Goal: Transaction & Acquisition: Purchase product/service

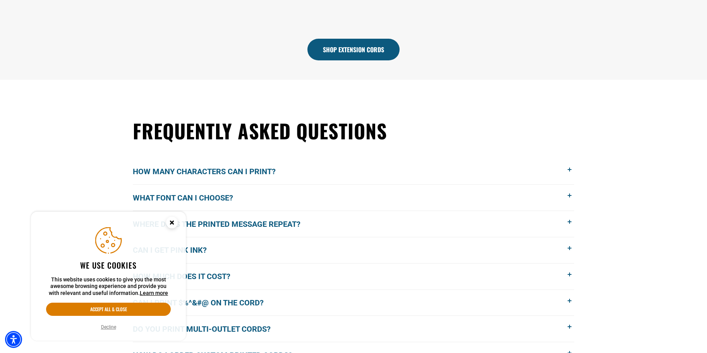
scroll to position [620, 0]
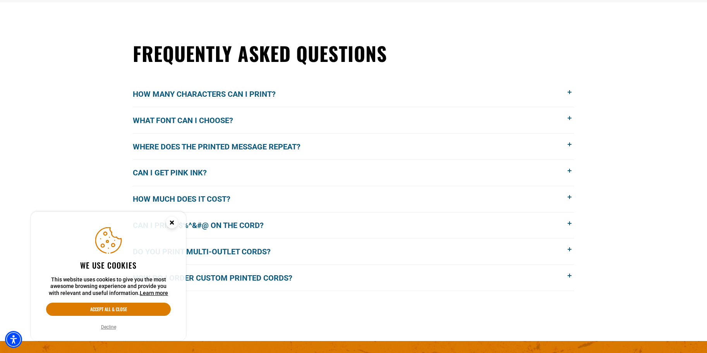
click at [174, 225] on circle "Close this option" at bounding box center [172, 223] width 12 height 12
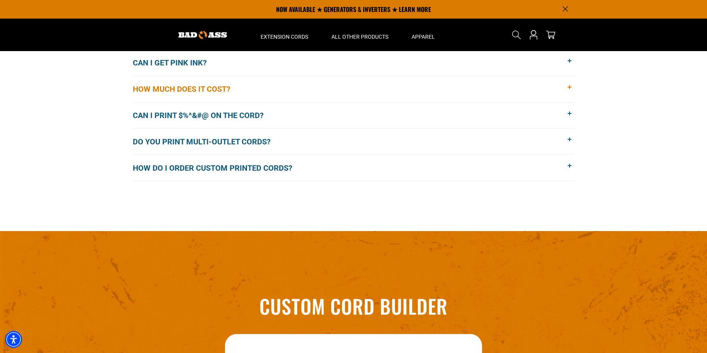
scroll to position [614, 0]
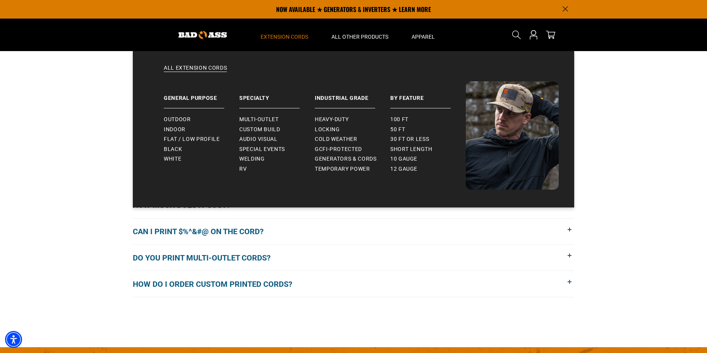
click at [284, 38] on span "Extension Cords" at bounding box center [285, 36] width 48 height 7
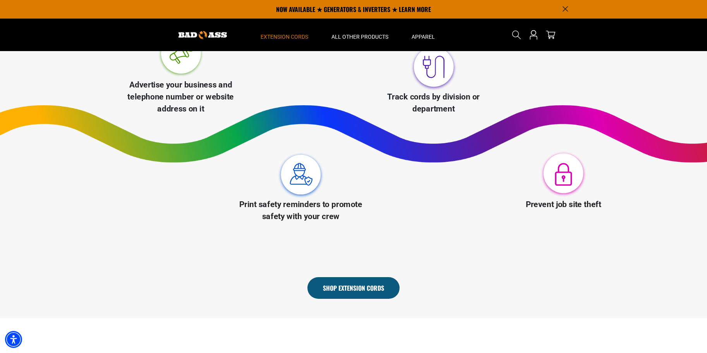
scroll to position [381, 0]
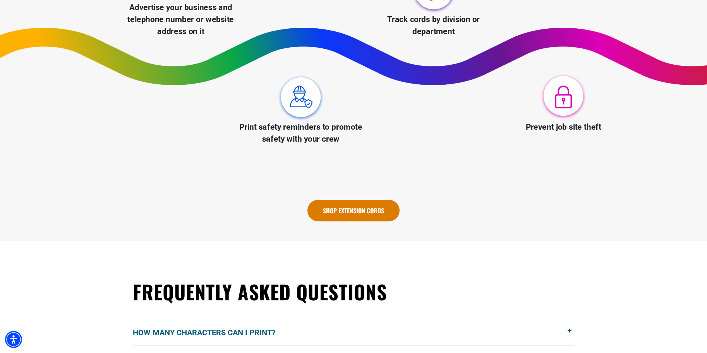
click at [341, 215] on link "Shop Extension Cords" at bounding box center [354, 211] width 92 height 22
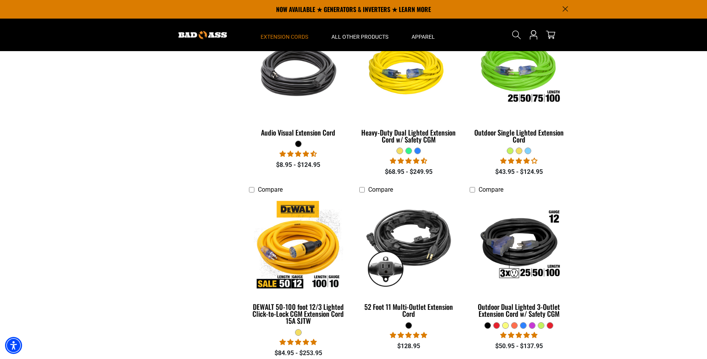
scroll to position [310, 0]
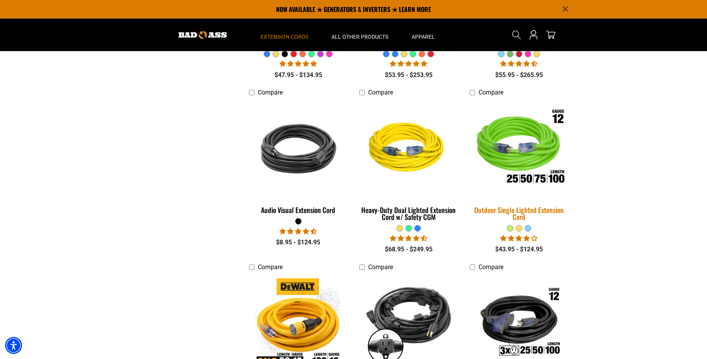
click at [515, 150] on img at bounding box center [519, 148] width 108 height 99
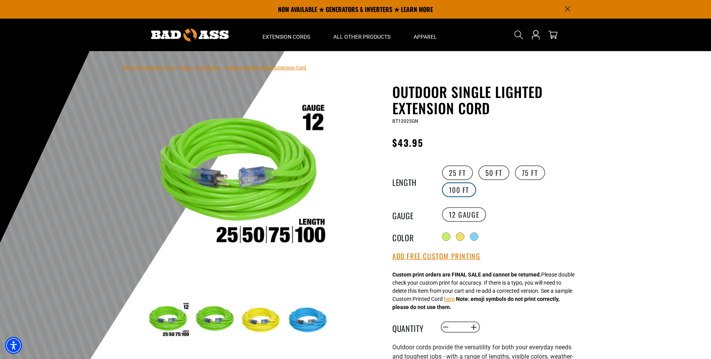
click at [466, 189] on label "100 FT" at bounding box center [459, 189] width 34 height 15
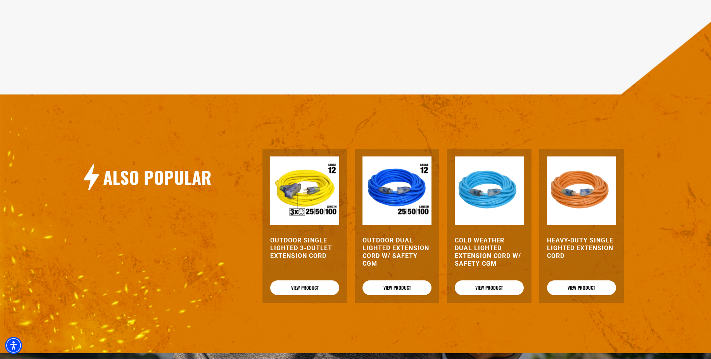
scroll to position [814, 0]
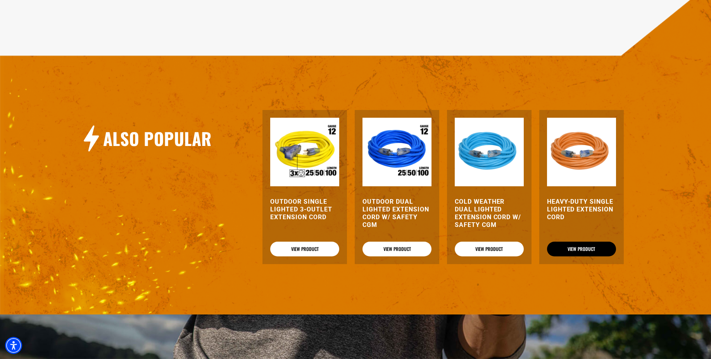
click at [580, 246] on link "View Product" at bounding box center [581, 249] width 69 height 15
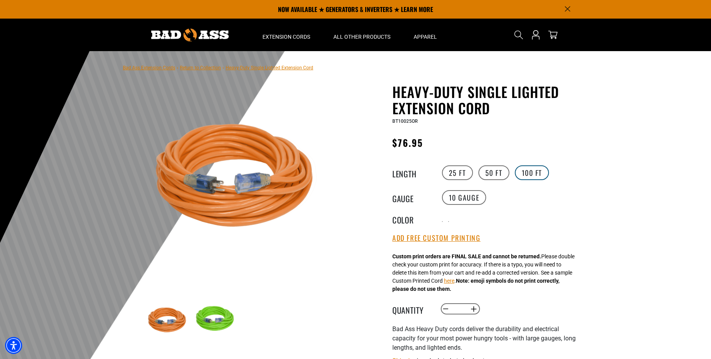
click at [523, 176] on label "100 FT" at bounding box center [531, 172] width 34 height 15
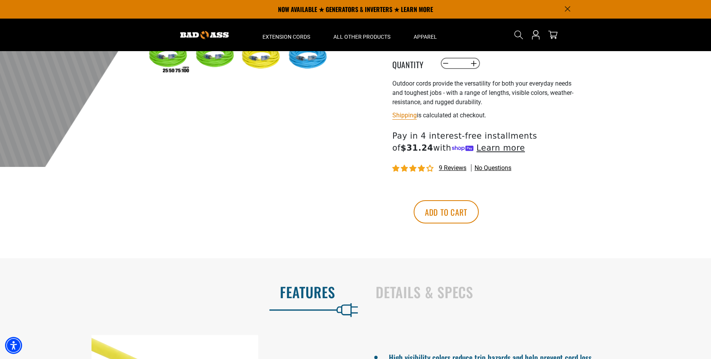
scroll to position [225, 0]
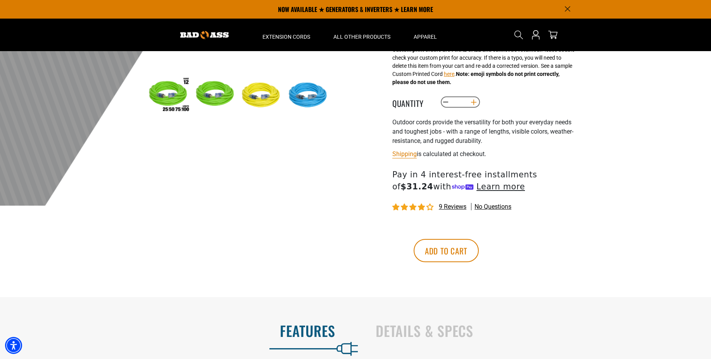
click at [475, 102] on button "Increase quantity for Outdoor Single Lighted Extension Cord" at bounding box center [474, 102] width 12 height 13
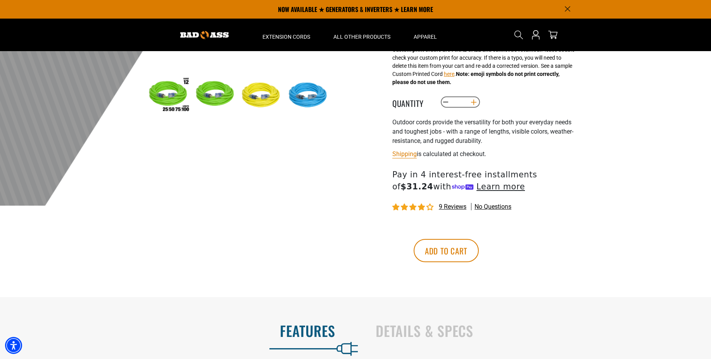
click at [475, 102] on button "Increase quantity for Outdoor Single Lighted Extension Cord" at bounding box center [474, 102] width 12 height 13
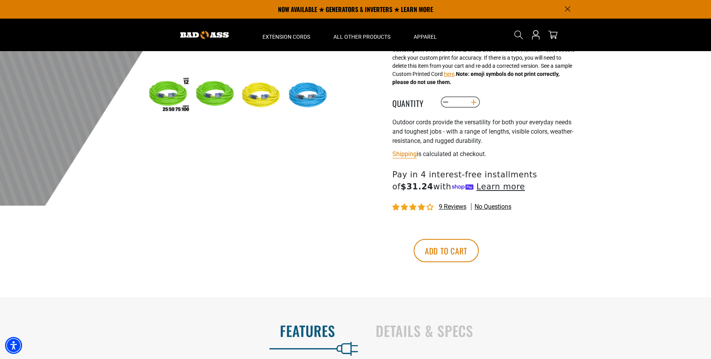
click at [475, 102] on button "Increase quantity for Outdoor Single Lighted Extension Cord" at bounding box center [474, 102] width 12 height 13
type input "**"
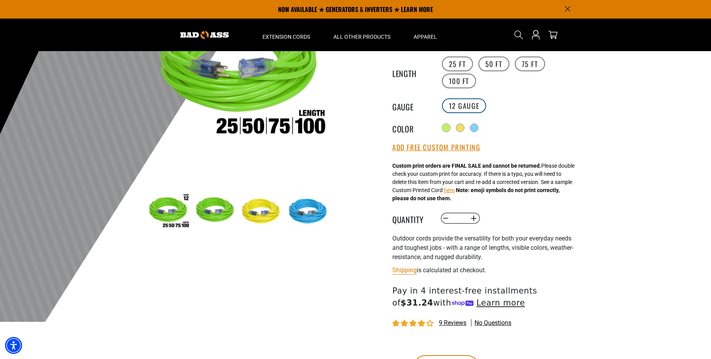
scroll to position [148, 0]
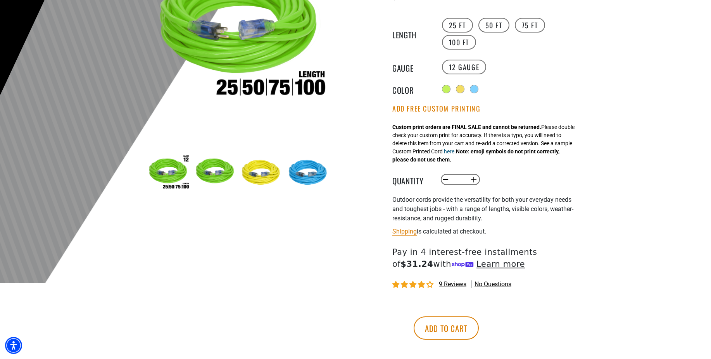
click at [454, 153] on button "here" at bounding box center [449, 152] width 10 height 8
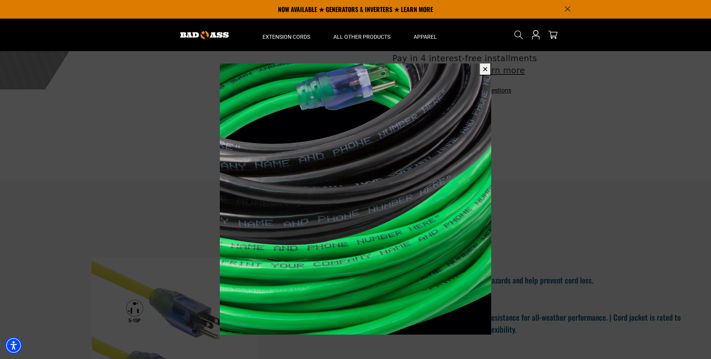
scroll to position [225, 0]
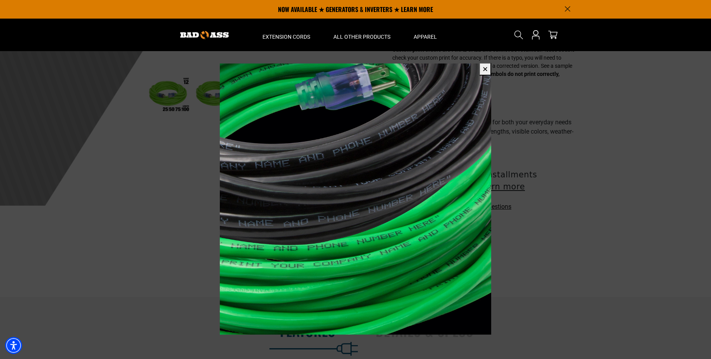
click at [483, 71] on button "✕" at bounding box center [485, 69] width 12 height 13
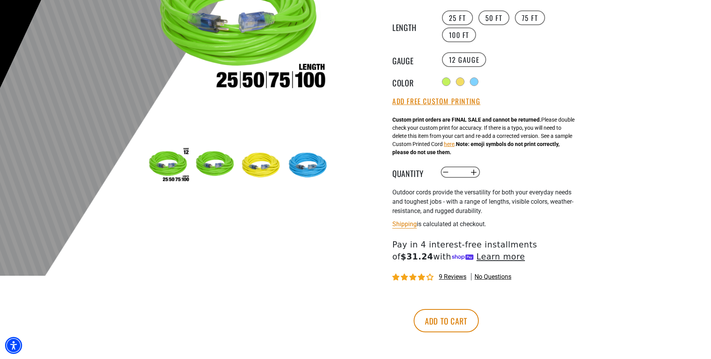
scroll to position [194, 0]
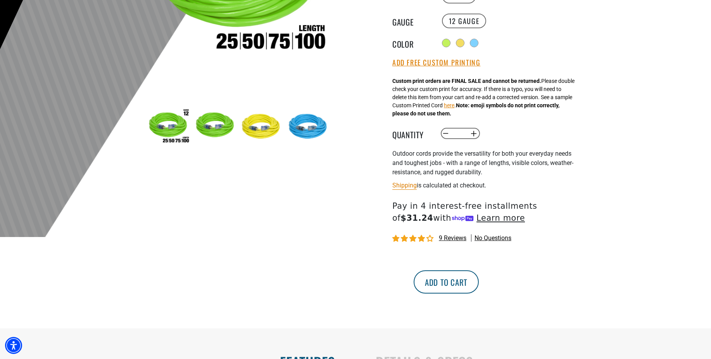
click at [478, 281] on button "Add to cart" at bounding box center [445, 281] width 65 height 23
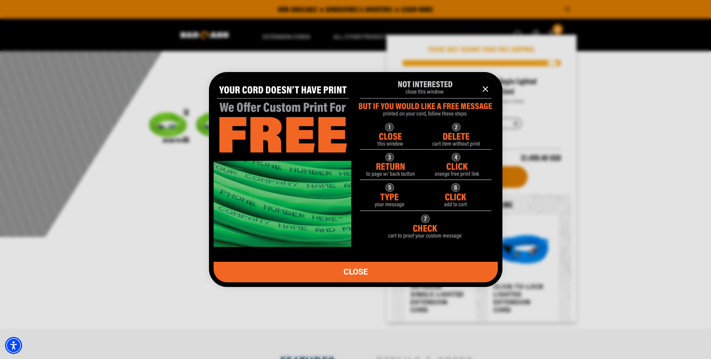
click at [275, 196] on img "information" at bounding box center [355, 158] width 284 height 177
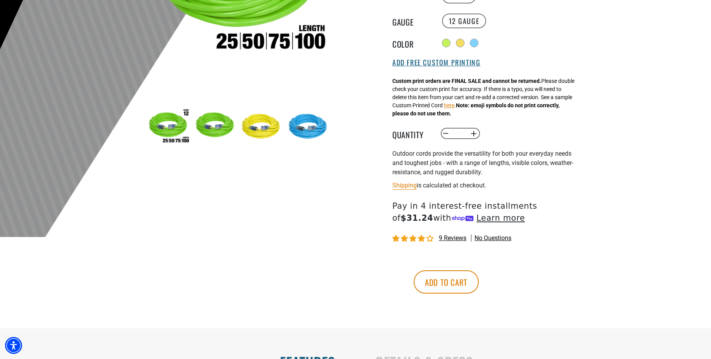
click at [427, 64] on button "Add Free Custom Printing" at bounding box center [436, 62] width 88 height 9
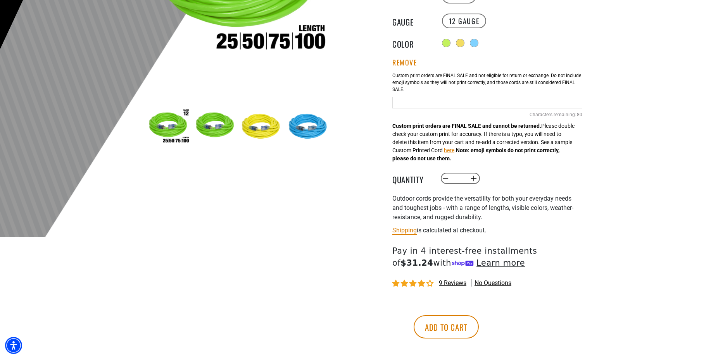
click at [408, 101] on input "Neon Green Cables" at bounding box center [487, 103] width 190 height 12
type input "*"
click at [520, 100] on input "**********" at bounding box center [487, 103] width 190 height 12
click at [528, 100] on input "**********" at bounding box center [487, 103] width 190 height 12
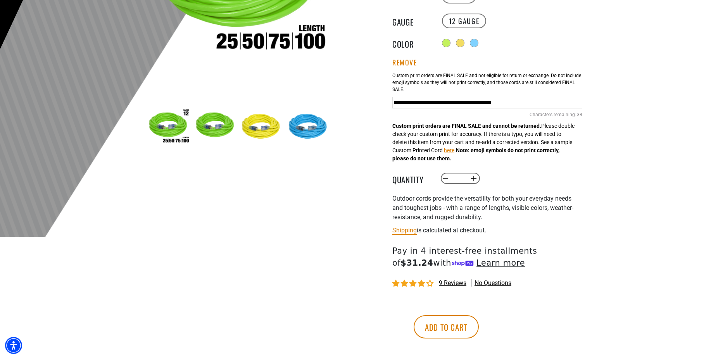
click at [534, 100] on input "**********" at bounding box center [487, 103] width 190 height 12
click at [547, 101] on input "**********" at bounding box center [487, 103] width 190 height 12
click at [562, 100] on input "**********" at bounding box center [487, 103] width 190 height 12
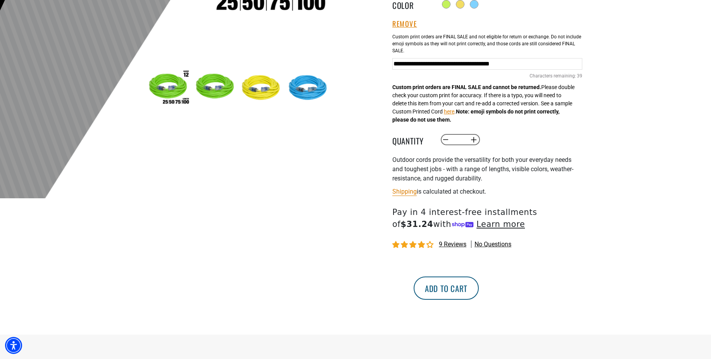
type input "**********"
click at [478, 287] on button "Add to cart" at bounding box center [445, 288] width 65 height 23
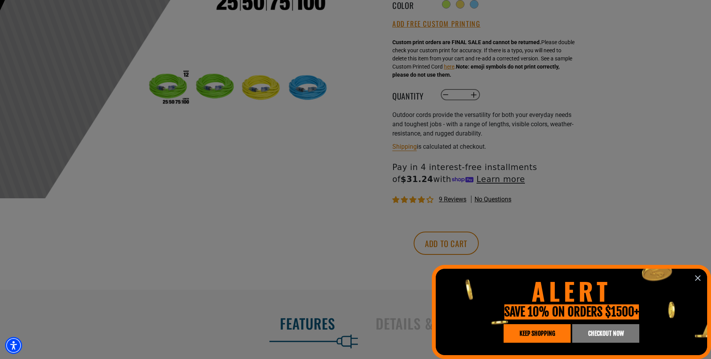
click at [604, 333] on span "CHECKOUT NOW" at bounding box center [606, 333] width 36 height 6
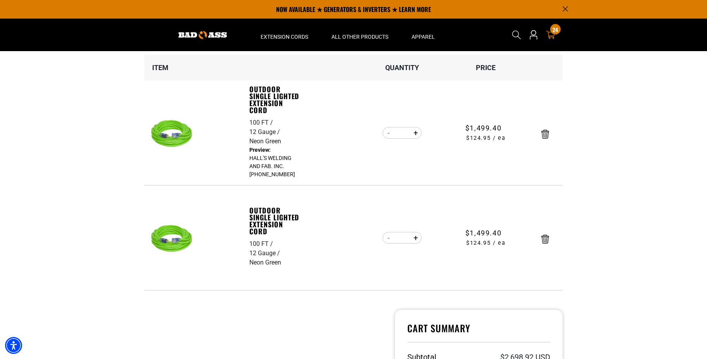
scroll to position [39, 0]
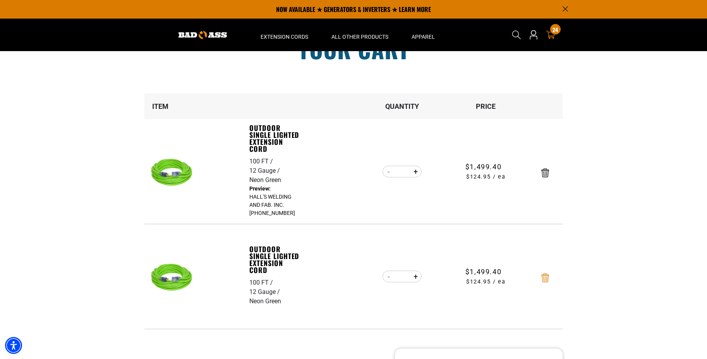
click at [545, 276] on icon "Remove Outdoor Single Lighted Extension Cord - 100 FT / 12 Gauge / Neon Green" at bounding box center [546, 278] width 8 height 9
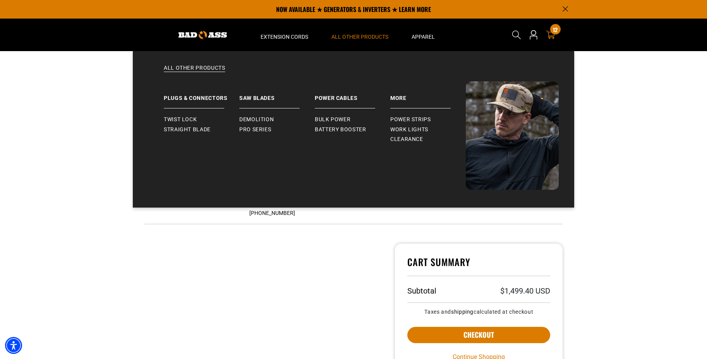
click at [351, 37] on span "All Other Products" at bounding box center [360, 36] width 57 height 7
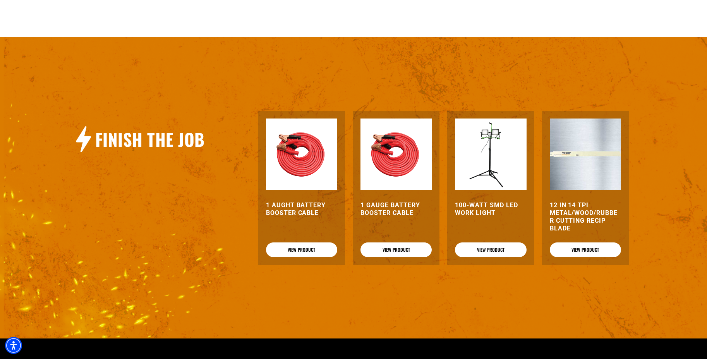
scroll to position [465, 0]
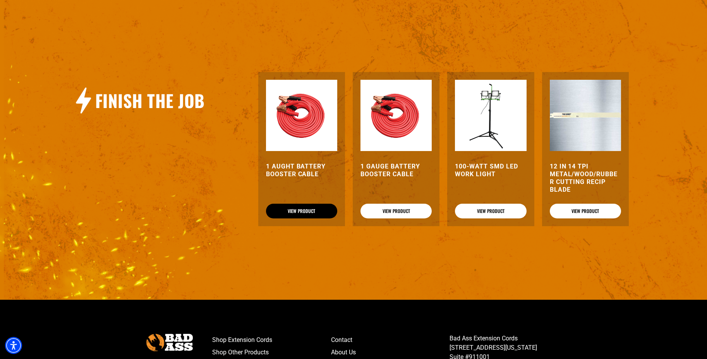
click at [304, 212] on link "View Product" at bounding box center [301, 211] width 71 height 15
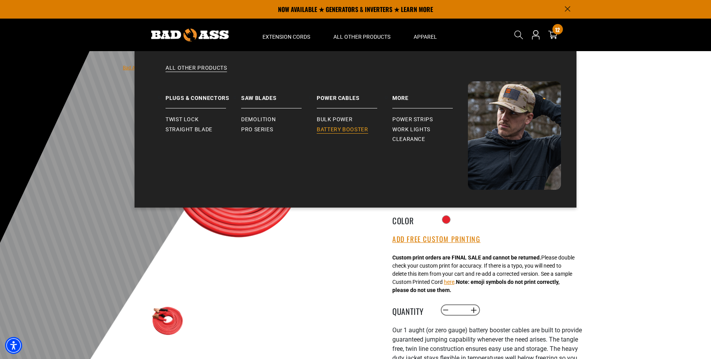
click at [351, 131] on span "Battery Booster" at bounding box center [343, 129] width 52 height 7
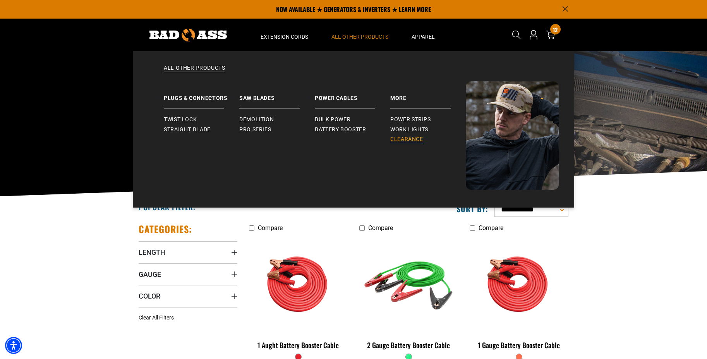
click at [410, 139] on span "Clearance" at bounding box center [407, 139] width 33 height 7
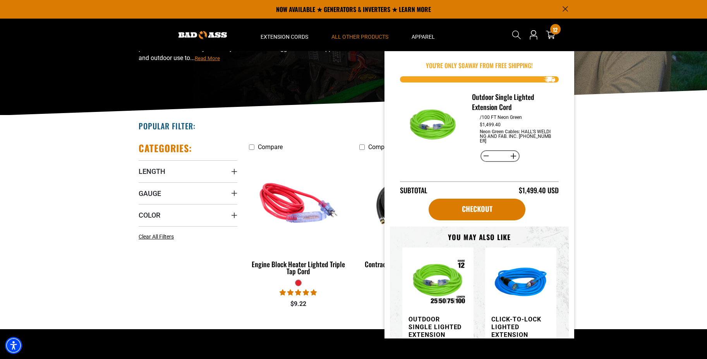
scroll to position [42, 0]
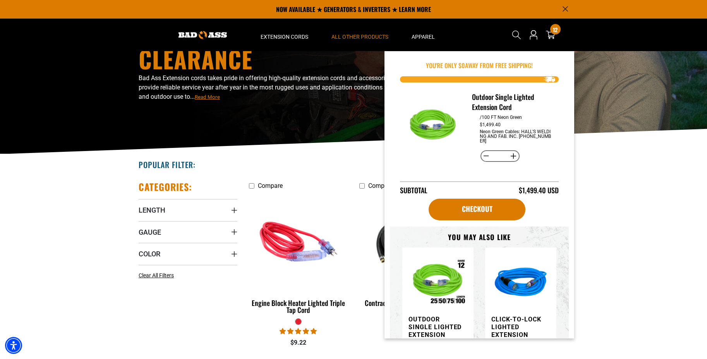
click at [215, 97] on span "Read More" at bounding box center [207, 97] width 25 height 6
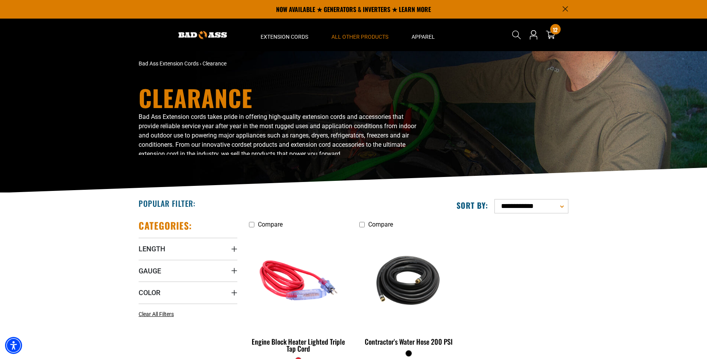
scroll to position [0, 0]
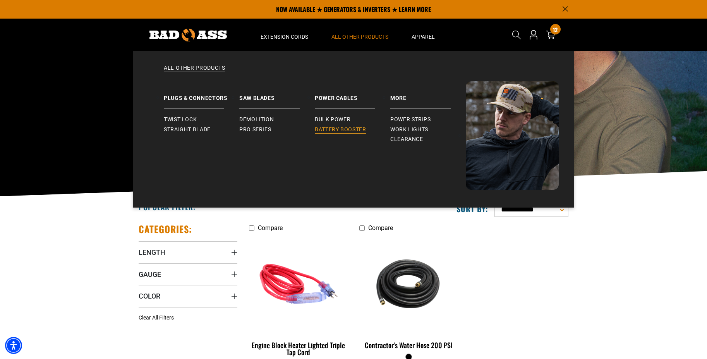
click at [337, 127] on span "Battery Booster" at bounding box center [341, 129] width 52 height 7
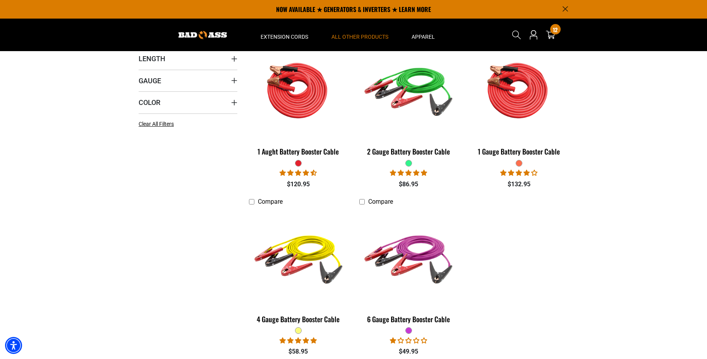
scroll to position [155, 0]
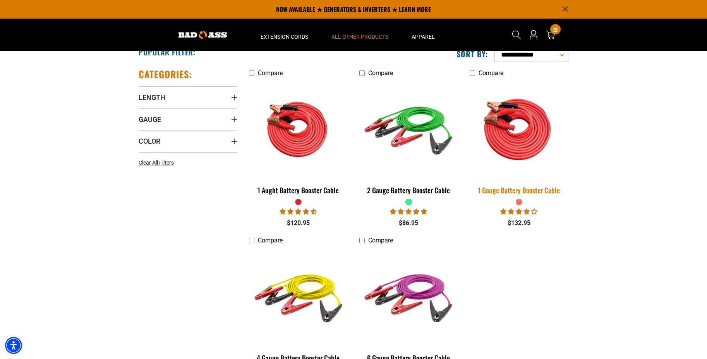
click at [514, 151] on img at bounding box center [519, 128] width 108 height 99
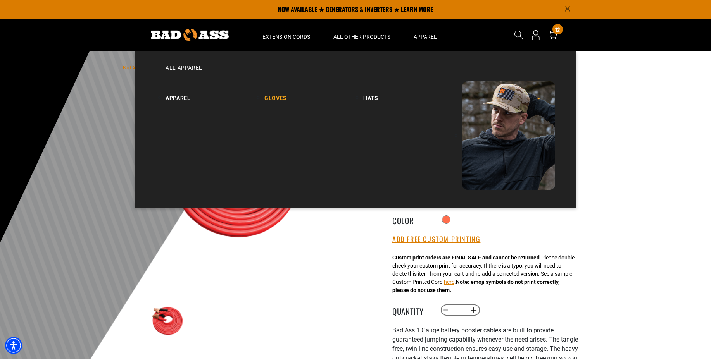
click at [275, 97] on link "Gloves" at bounding box center [313, 94] width 99 height 27
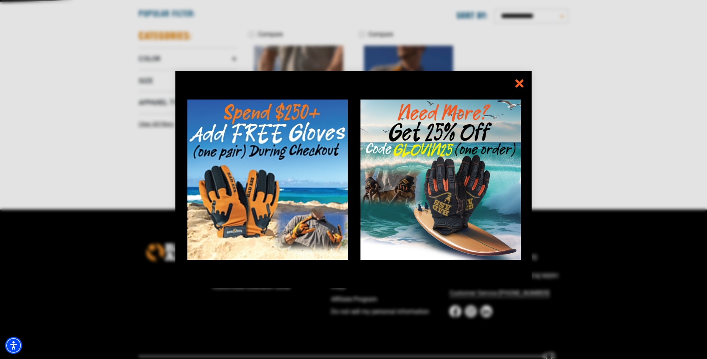
scroll to position [229, 0]
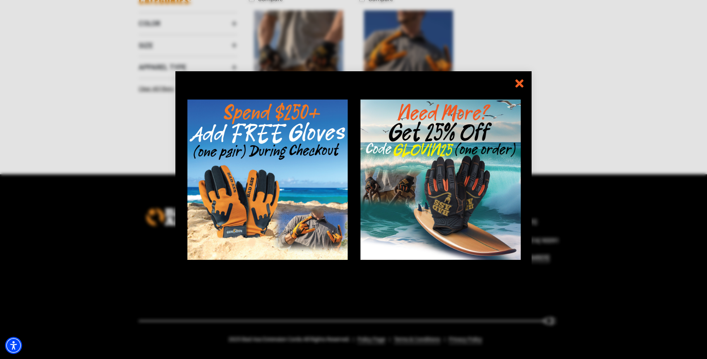
click at [517, 83] on icon "information" at bounding box center [519, 83] width 11 height 11
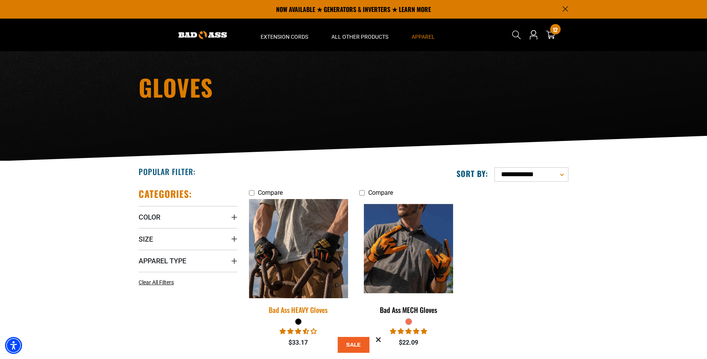
scroll to position [0, 0]
